Goal: Task Accomplishment & Management: Manage account settings

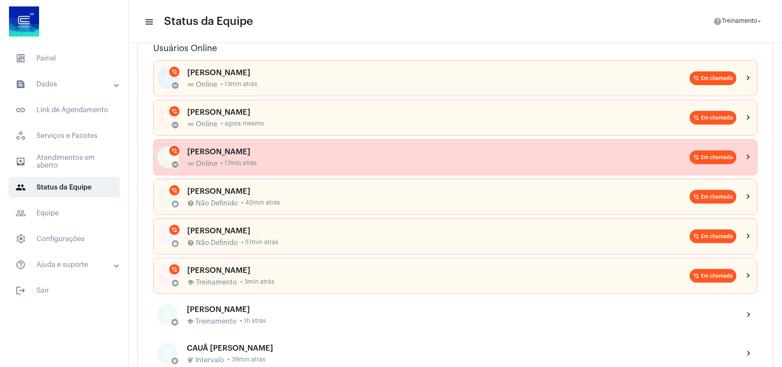
scroll to position [57, 0]
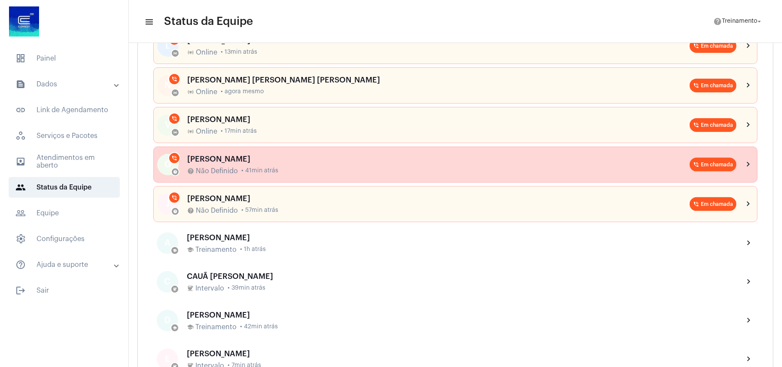
scroll to position [172, 0]
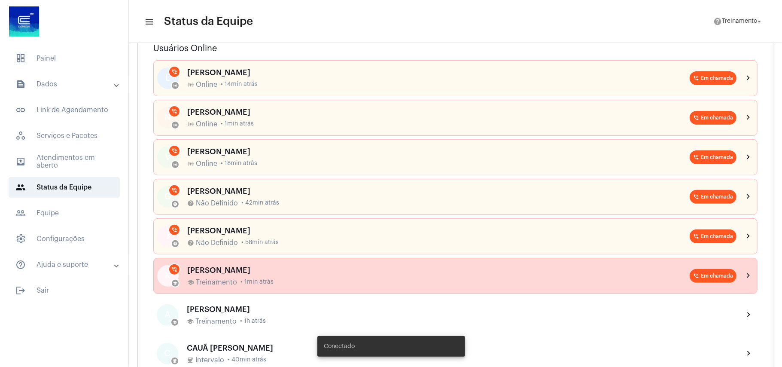
scroll to position [172, 0]
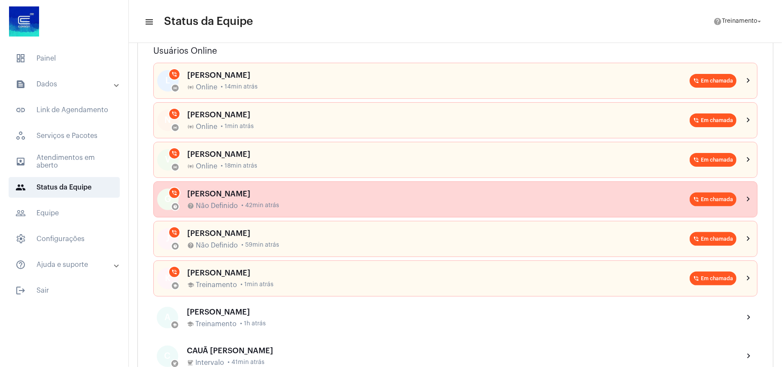
scroll to position [114, 0]
